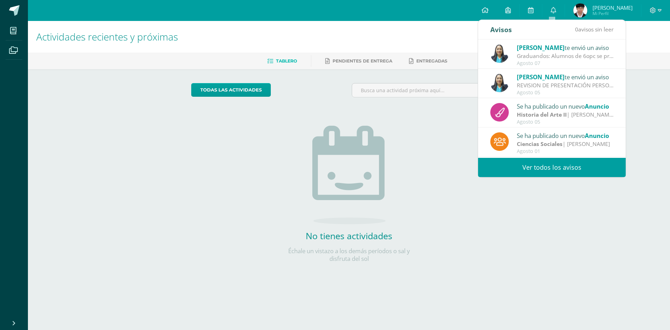
click at [555, 83] on div "REVISION DE PRESENTACIÓN PERSONAL: Saludos Cordiales Les recordamos que estamos…" at bounding box center [565, 85] width 97 height 8
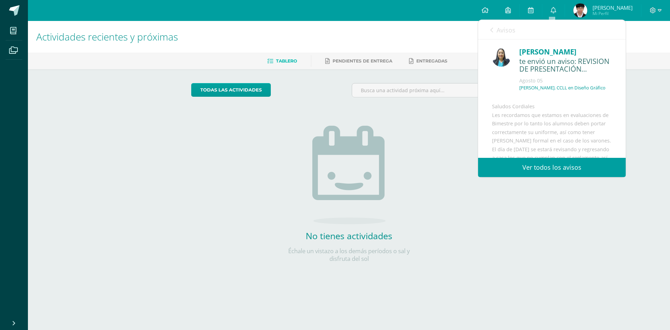
click at [500, 33] on span "Avisos" at bounding box center [505, 30] width 19 height 8
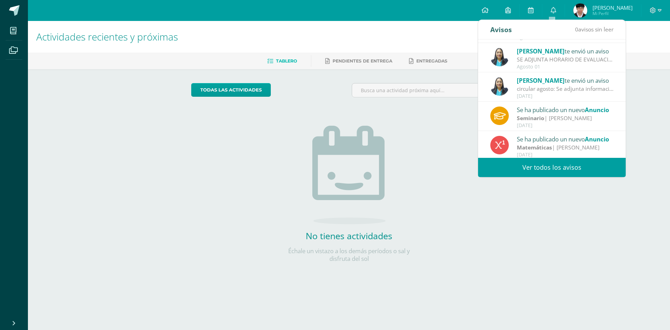
scroll to position [116, 0]
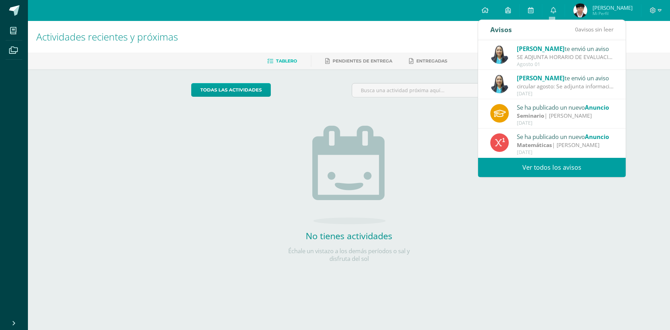
click at [549, 62] on div "Agosto 01" at bounding box center [565, 64] width 97 height 6
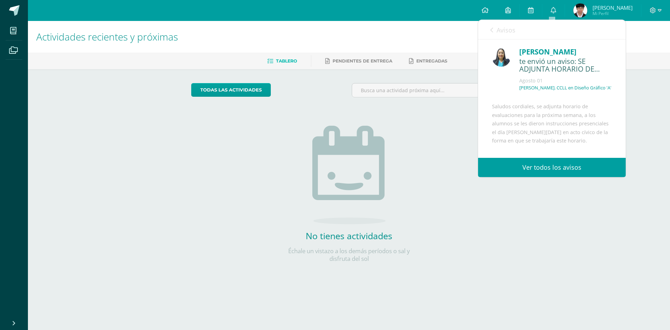
click at [499, 31] on span "Avisos" at bounding box center [505, 30] width 19 height 8
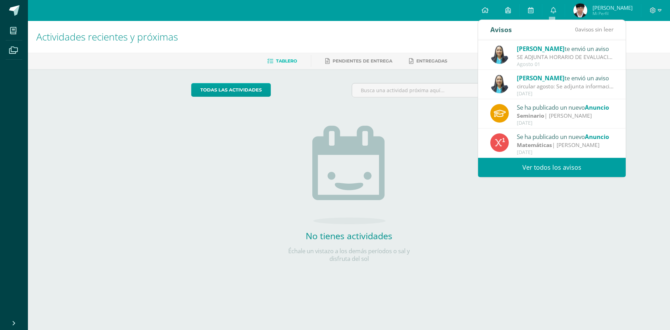
click at [525, 89] on div "circular agosto: Se adjunta información importante" at bounding box center [565, 86] width 97 height 8
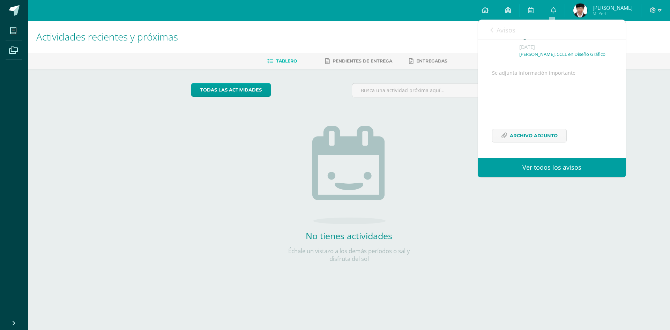
scroll to position [51, 0]
click at [529, 126] on div "Se adjunta información importante Archivo Adjunto" at bounding box center [552, 110] width 120 height 82
click at [532, 128] on div "Se adjunta información importante Archivo Adjunto" at bounding box center [552, 110] width 120 height 82
click at [537, 131] on span "Archivo Adjunto" at bounding box center [534, 135] width 48 height 13
click at [446, 65] on link "Entregadas" at bounding box center [428, 60] width 38 height 11
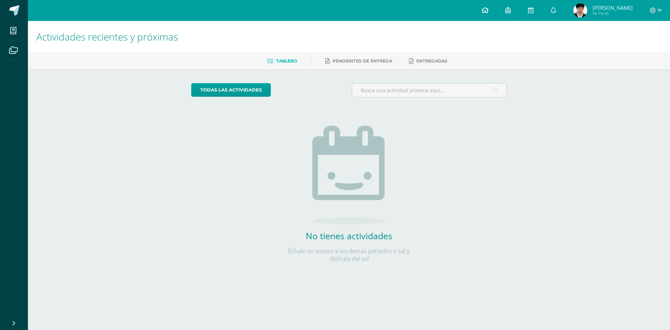
click at [485, 15] on link at bounding box center [485, 10] width 24 height 21
